Goal: Communication & Community: Answer question/provide support

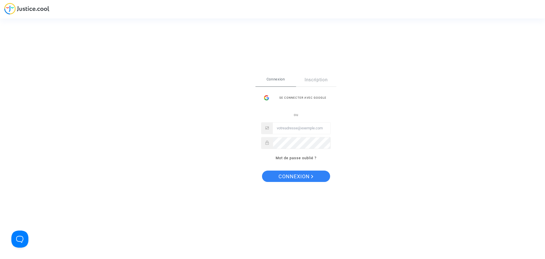
type input "[EMAIL_ADDRESS][DOMAIN_NAME]"
click at [305, 175] on span "Connexion" at bounding box center [295, 176] width 35 height 12
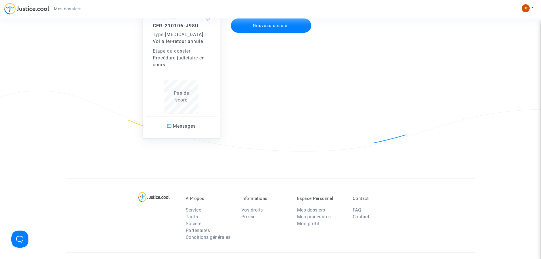
scroll to position [66, 0]
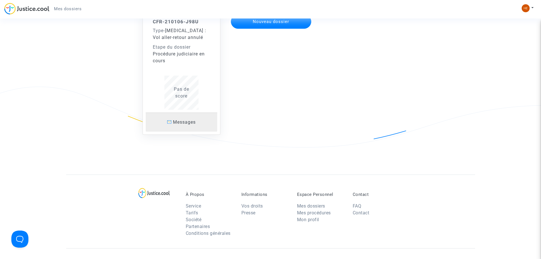
click at [193, 125] on p "Messages" at bounding box center [182, 121] width 72 height 7
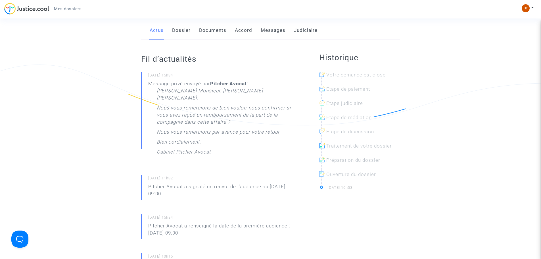
scroll to position [76, 0]
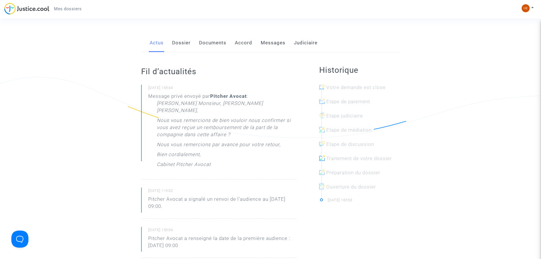
click at [217, 139] on div "Cher Monsieur, Chère Madame, Nous vous remercions de bien vouloir nous confirme…" at bounding box center [227, 135] width 140 height 71
click at [274, 37] on link "Messages" at bounding box center [273, 42] width 25 height 19
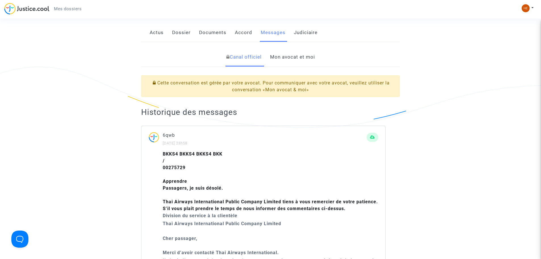
scroll to position [76, 0]
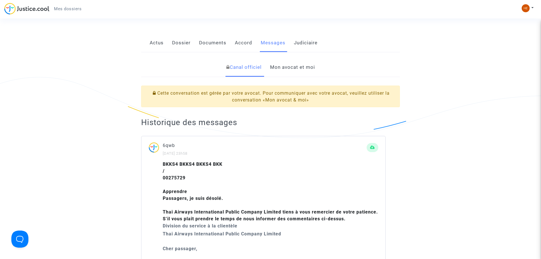
click at [302, 59] on link "Mon avocat et moi" at bounding box center [292, 67] width 45 height 19
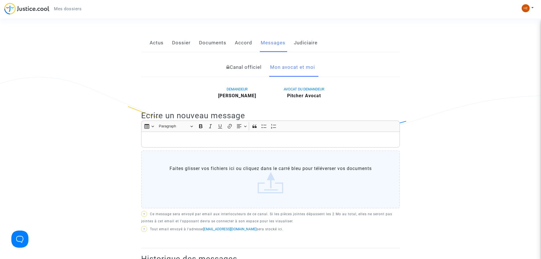
click at [209, 136] on p "Rich Text Editor, main" at bounding box center [270, 139] width 253 height 7
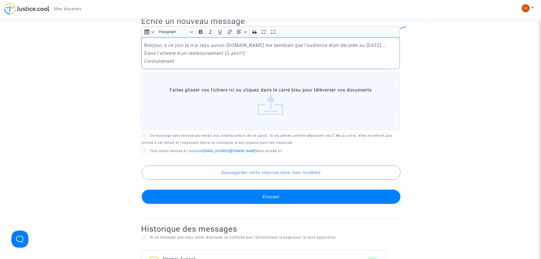
scroll to position [170, 0]
click at [249, 191] on button "Envoyer" at bounding box center [271, 196] width 259 height 14
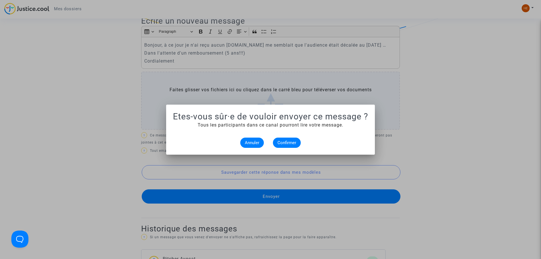
scroll to position [0, 0]
click at [282, 143] on span "Confirmer" at bounding box center [286, 142] width 19 height 5
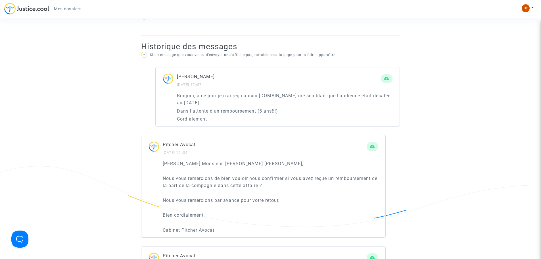
scroll to position [284, 0]
